Goal: Task Accomplishment & Management: Manage account settings

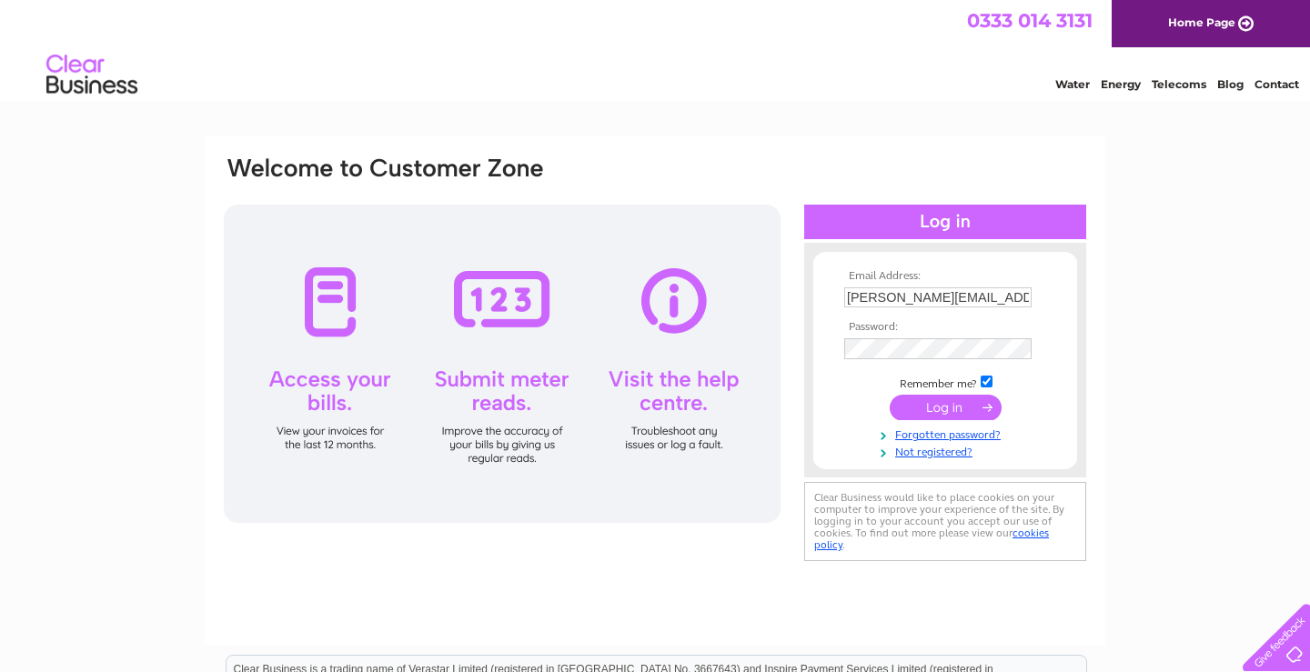
click at [947, 403] on input "submit" at bounding box center [946, 407] width 112 height 25
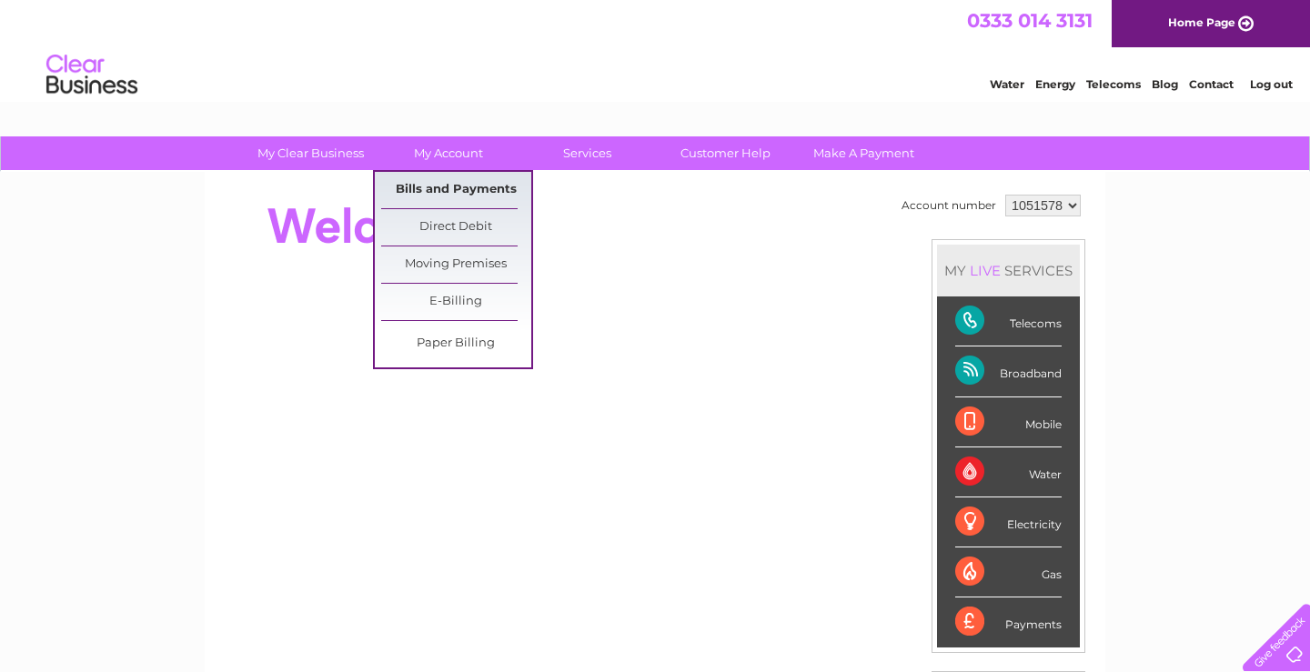
click at [440, 187] on link "Bills and Payments" at bounding box center [456, 190] width 150 height 36
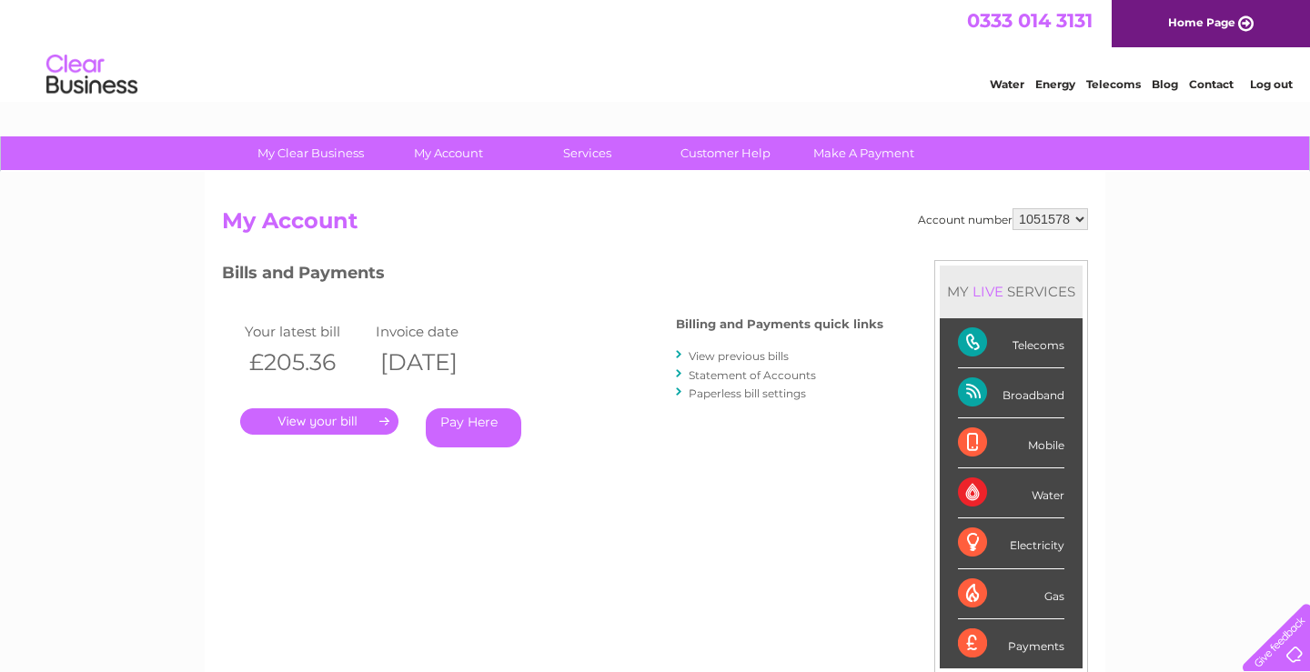
click at [338, 418] on link "." at bounding box center [319, 421] width 158 height 26
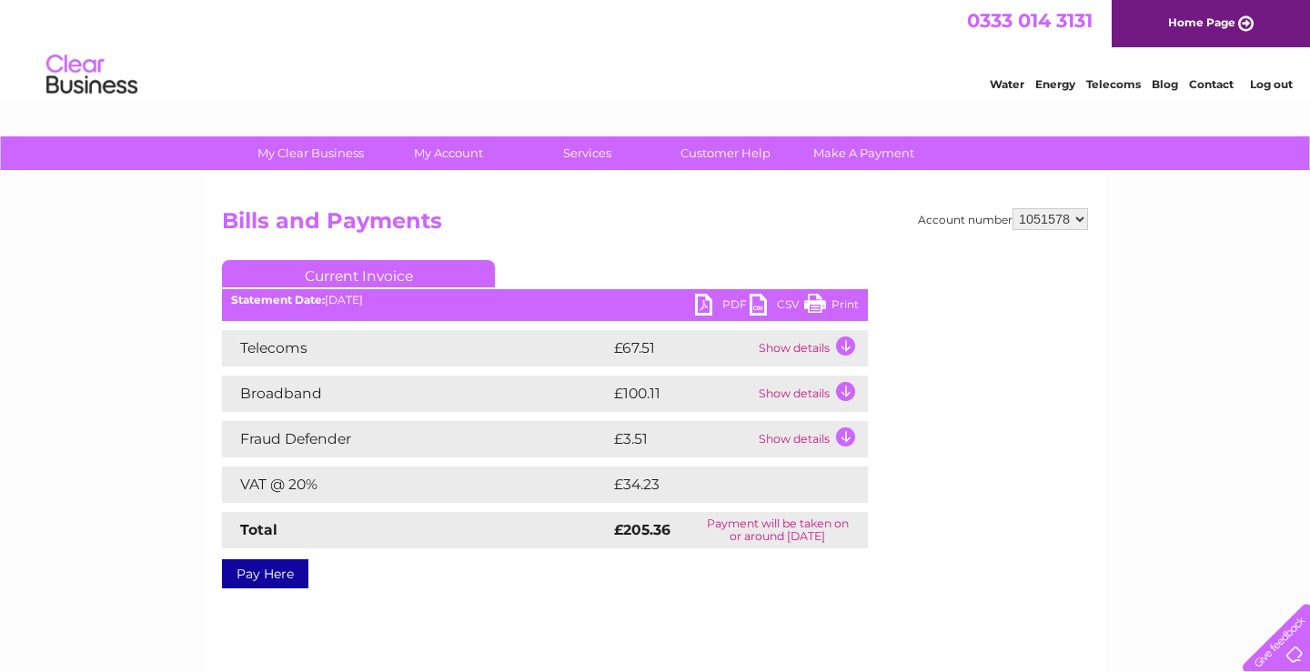
click at [714, 302] on link "PDF" at bounding box center [722, 307] width 55 height 26
